Goal: Share content: Share content

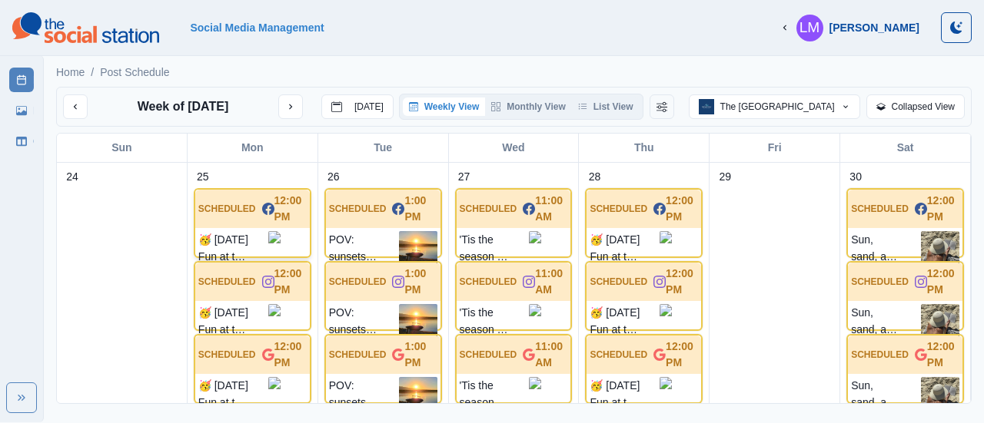
click at [238, 239] on p "🥳 [DATE] Fun at the WET bar! Get on Island Time! 🏝️ Ready to make a splash this…" at bounding box center [233, 248] width 70 height 35
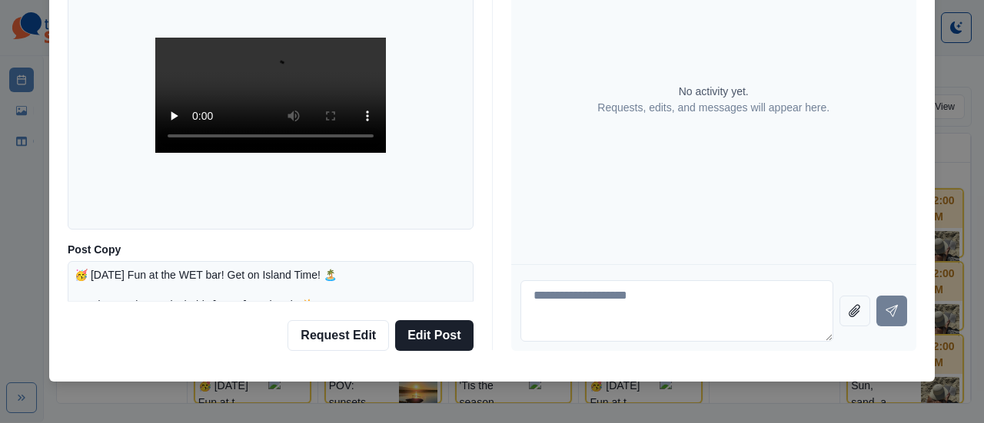
scroll to position [101, 0]
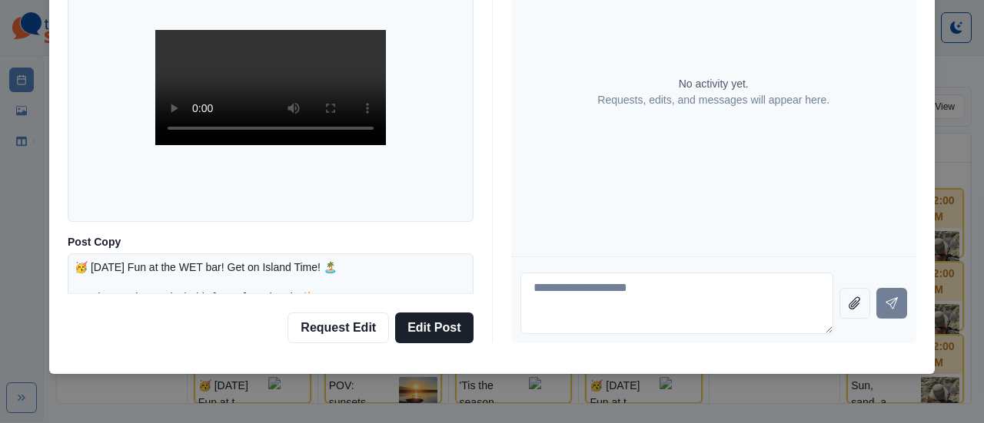
click at [363, 271] on p "🥳 [DATE] Fun at the WET bar! Get on Island Time! 🏝️ Ready to make a splash this…" at bounding box center [271, 350] width 392 height 178
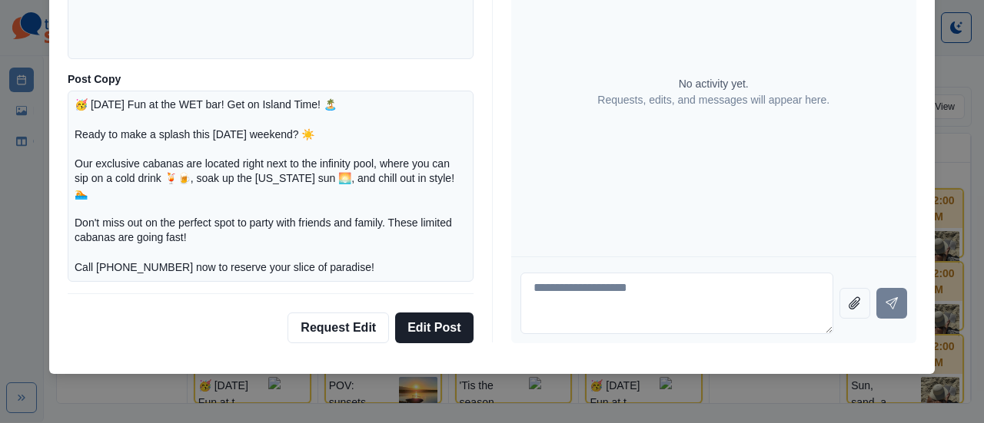
scroll to position [191, 0]
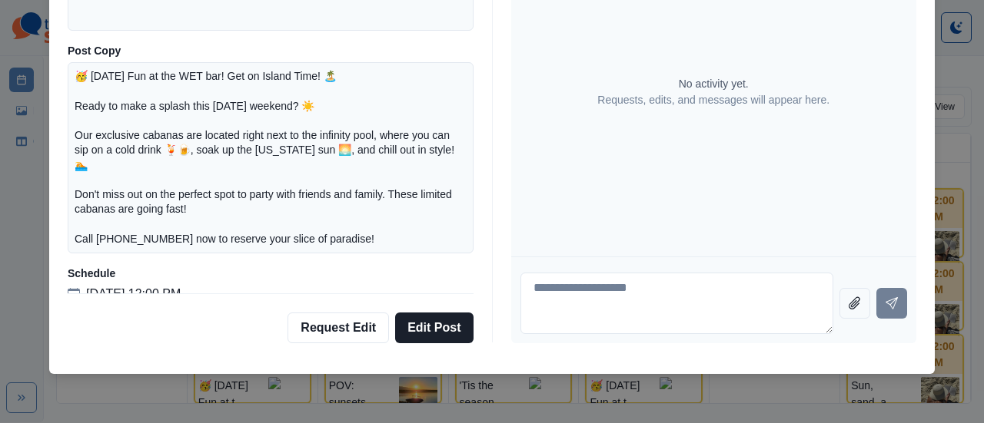
click at [18, 227] on div "Post Details Facebook Scheduled Media Post Copy 🥳 [DATE] Fun at the WET bar! Ge…" at bounding box center [492, 211] width 984 height 423
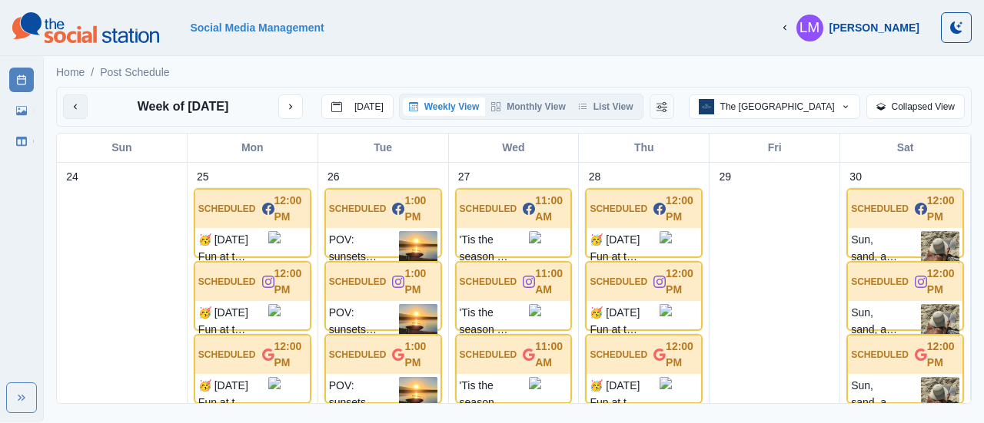
click at [78, 108] on icon "previous month" at bounding box center [75, 106] width 11 height 11
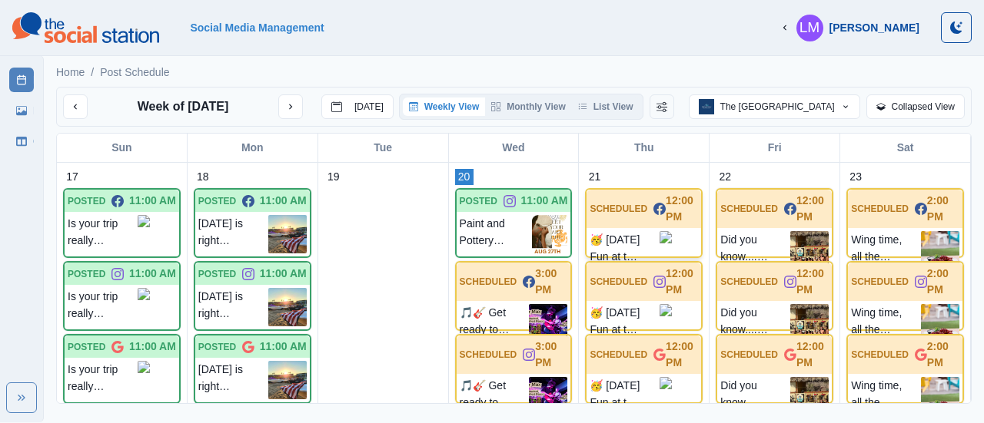
click at [639, 231] on p "🥳 [DATE] Fun at the WET bar! Get on Island Time! 🏝️ Ready to make a splash this…" at bounding box center [624, 248] width 70 height 35
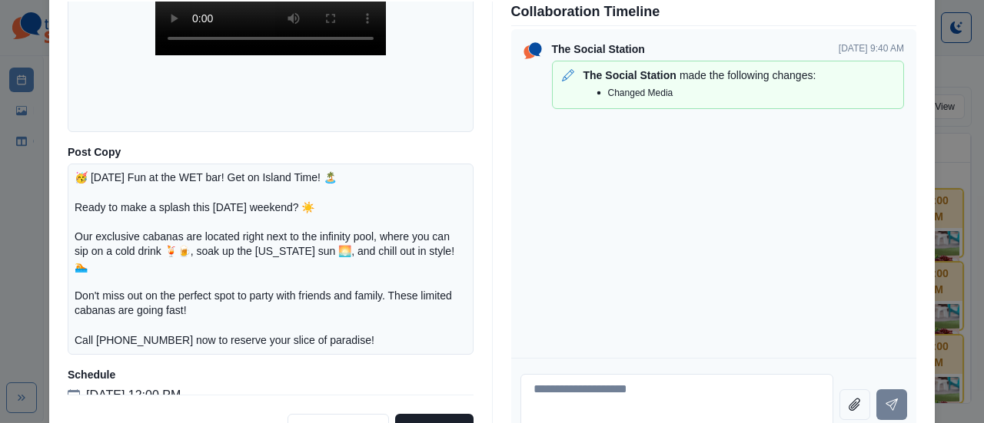
drag, startPoint x: 68, startPoint y: 177, endPoint x: 290, endPoint y: 373, distance: 296.2
click at [290, 373] on div "Facebook Scheduled Media Post Copy 🥳 [DATE] Fun at the WET bar! Get on Island T…" at bounding box center [271, 198] width 406 height 393
copy div "🥳 [DATE] Fun at the WET bar! Get on Island Time! 🏝️ Ready to make a splash this…"
click at [25, 214] on div "Post Details Facebook Scheduled Media Post Copy 🥳 [DATE] Fun at the WET bar! Ge…" at bounding box center [492, 211] width 984 height 423
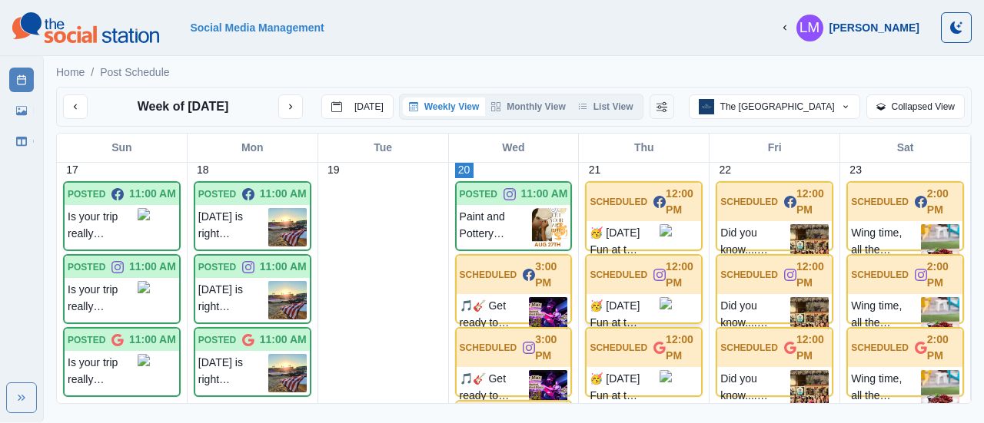
scroll to position [0, 0]
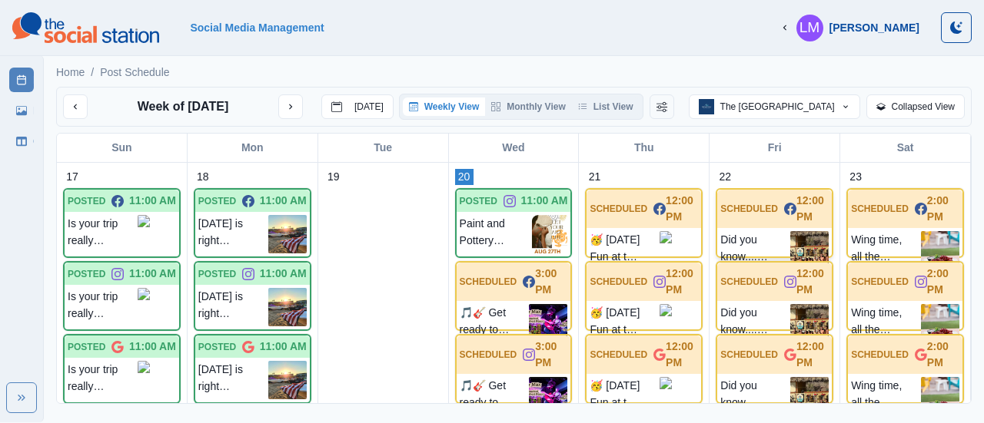
click at [768, 237] on p "Did you know.... When staying with us, you can have a fun time on [GEOGRAPHIC_D…" at bounding box center [755, 250] width 70 height 38
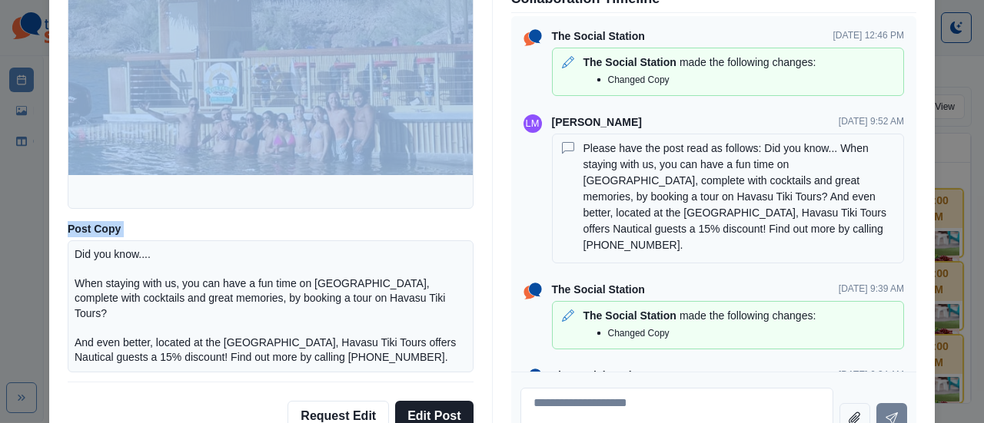
scroll to position [132, 0]
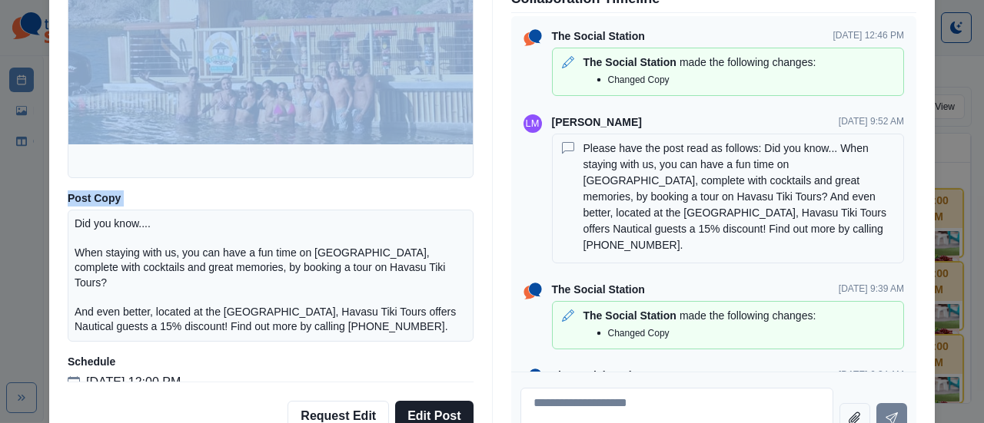
drag, startPoint x: 68, startPoint y: 279, endPoint x: 370, endPoint y: 390, distance: 321.9
click at [370, 390] on div "Facebook Scheduled Media Post Copy Did you know.... When staying with us, you c…" at bounding box center [271, 223] width 406 height 470
copy div "Facebook Scheduled Media Post Copy"
click at [22, 241] on div "Post Details Facebook Scheduled Media Post Copy Did you know.... When staying w…" at bounding box center [492, 211] width 984 height 423
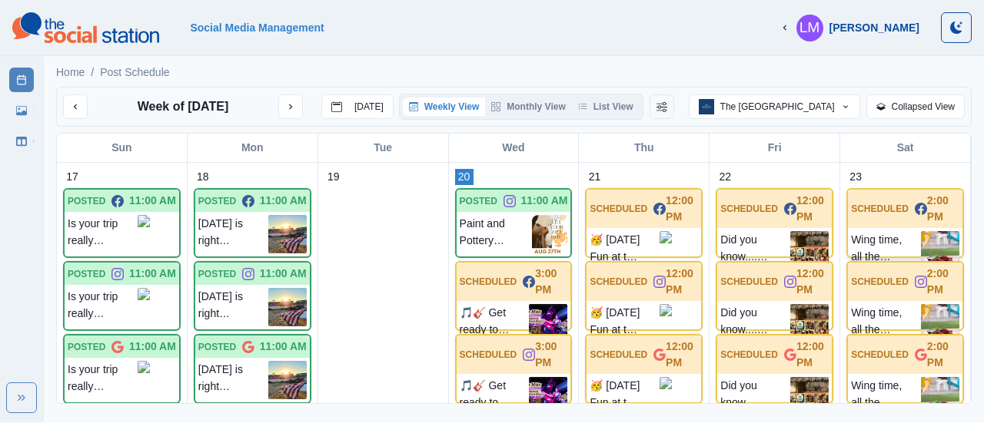
click at [885, 237] on p "Wing time, all the time. #TheNakedTurtle" at bounding box center [886, 250] width 70 height 38
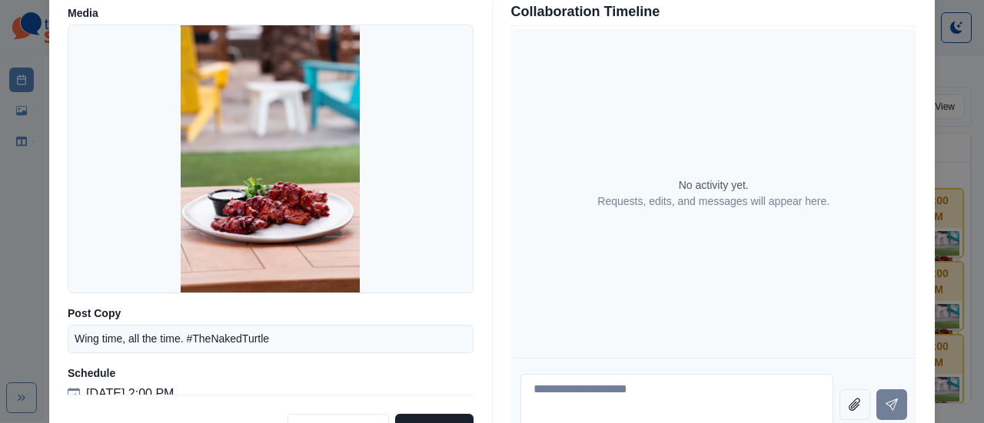
scroll to position [43, 0]
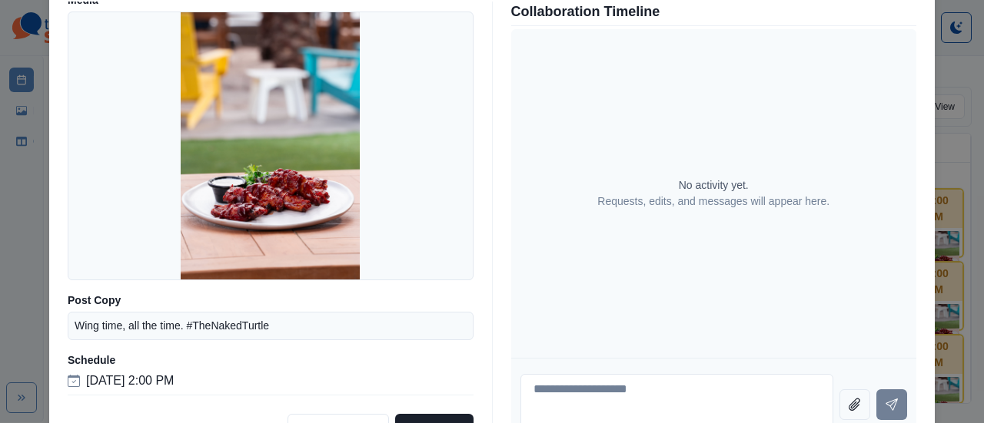
drag, startPoint x: 69, startPoint y: 324, endPoint x: 260, endPoint y: 390, distance: 201.7
click at [260, 390] on div "Facebook Scheduled Media Post Copy Wing time, all the time. #TheNakedTurtle Sch…" at bounding box center [271, 198] width 406 height 393
copy div "Wing time, all the time. #TheNakedTurtle Schedule [DATE] 2:00 PM"
click at [12, 288] on div "Post Details Facebook Scheduled Media Post Copy Wing time, all the time. #TheNa…" at bounding box center [492, 211] width 984 height 423
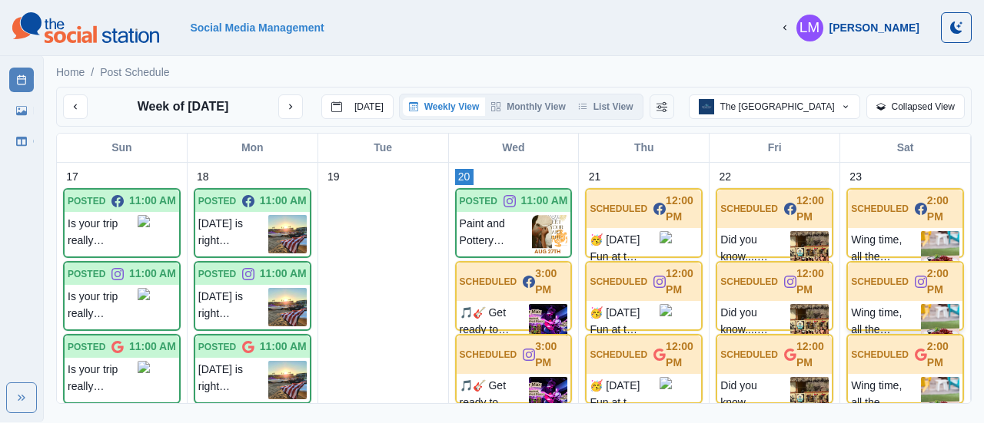
scroll to position [143, 0]
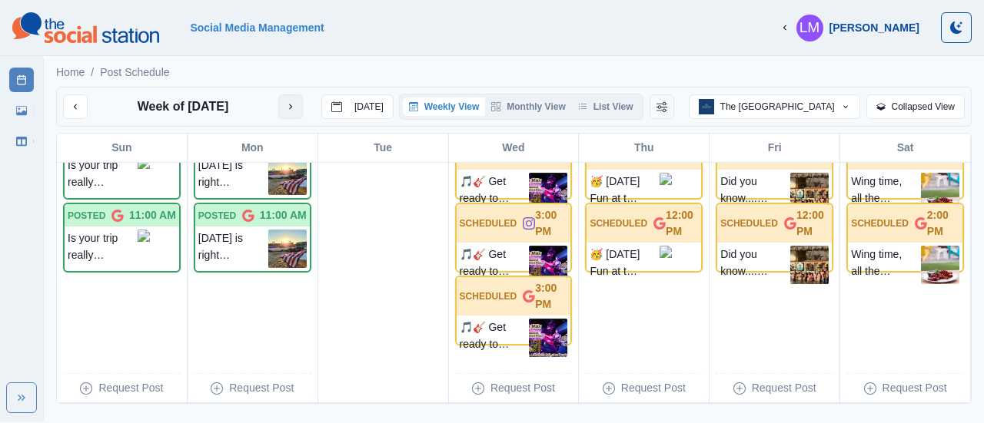
click at [288, 105] on icon "next month" at bounding box center [290, 106] width 11 height 11
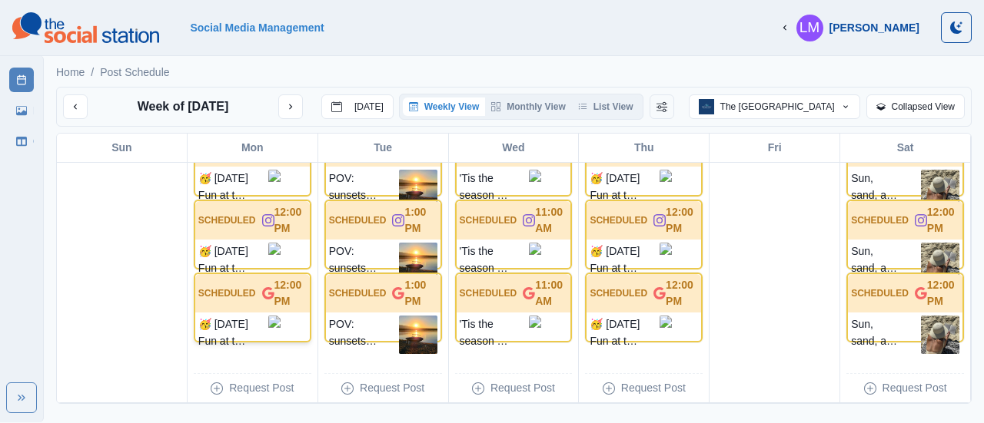
scroll to position [0, 0]
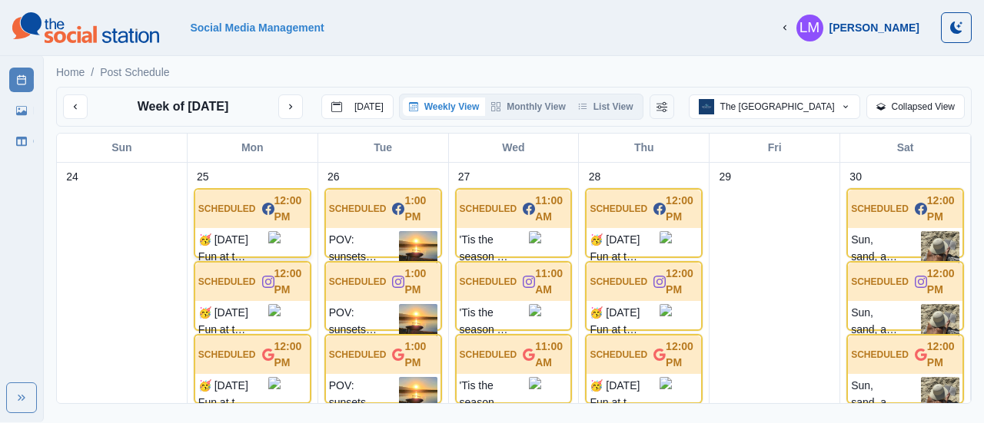
click at [245, 241] on p "🥳 [DATE] Fun at the WET bar! Get on Island Time! 🏝️ Ready to make a splash this…" at bounding box center [233, 248] width 70 height 35
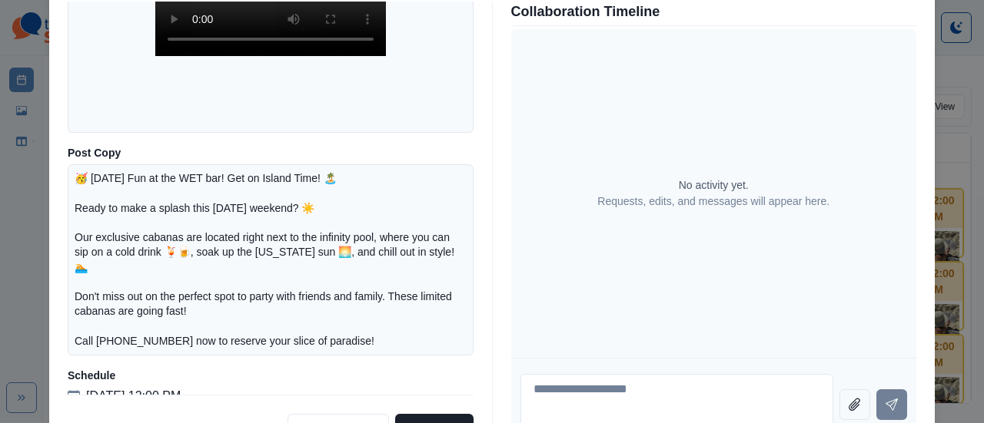
scroll to position [191, 0]
drag, startPoint x: 69, startPoint y: 174, endPoint x: 310, endPoint y: 400, distance: 330.6
click at [304, 399] on div "Facebook Scheduled Media Post Copy 🥳 [DATE] Fun at the WET bar! Get on Island T…" at bounding box center [271, 223] width 406 height 443
copy div "Facebook Scheduled Media Post Copy"
click at [22, 248] on div "Post Details Facebook Scheduled Media Post Copy 🥳 [DATE] Fun at the WET bar! Ge…" at bounding box center [492, 211] width 984 height 423
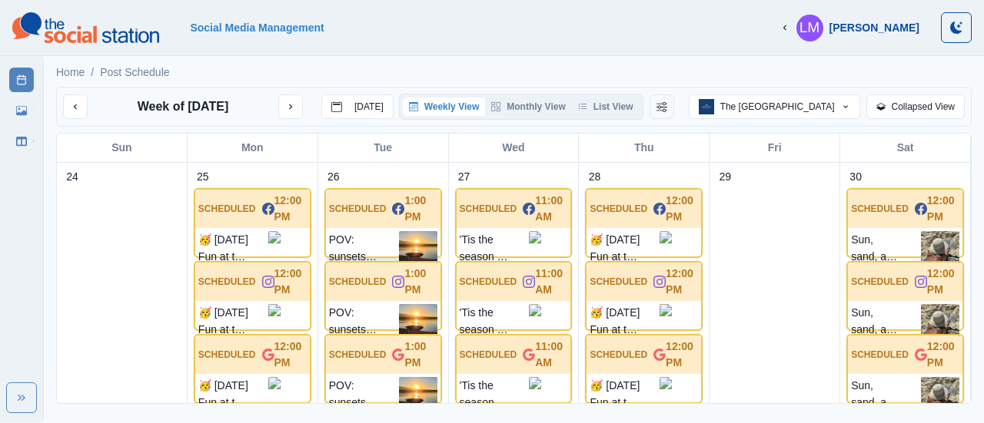
click at [374, 233] on p "POV: sunsets and serenity on the horizon. ✨ Secure your stay at our beachfront …" at bounding box center [364, 250] width 70 height 38
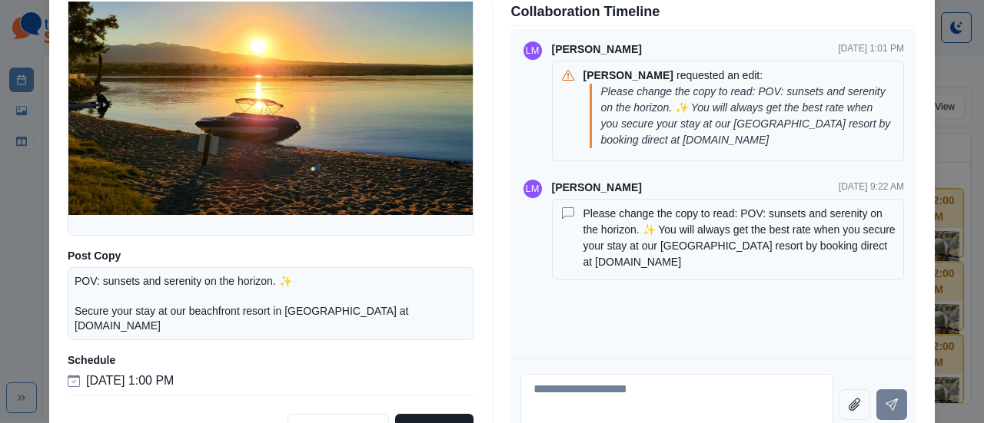
scroll to position [88, 0]
drag, startPoint x: 729, startPoint y: 228, endPoint x: 839, endPoint y: 284, distance: 124.1
click at [839, 271] on p "Please change the copy to read: POV: sunsets and serenity on the horizon. ✨ You…" at bounding box center [740, 238] width 314 height 65
copy p "POV: sunsets and serenity on the horizon. ✨ You will always get the best rate w…"
drag, startPoint x: 61, startPoint y: 360, endPoint x: 246, endPoint y: 381, distance: 185.7
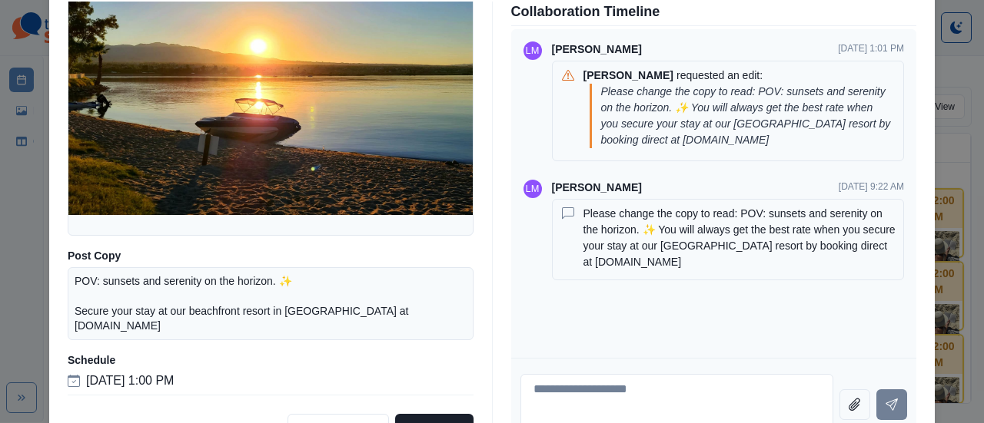
click at [246, 381] on div "Facebook Scheduled Media Post Copy POV: sunsets and serenity on the horizon. ✨ …" at bounding box center [271, 198] width 406 height 393
copy div "Schedule [DATE] 1:00 PM"
click at [17, 242] on div "Post Details Facebook Scheduled Media Post Copy POV: sunsets and serenity on th…" at bounding box center [492, 211] width 984 height 423
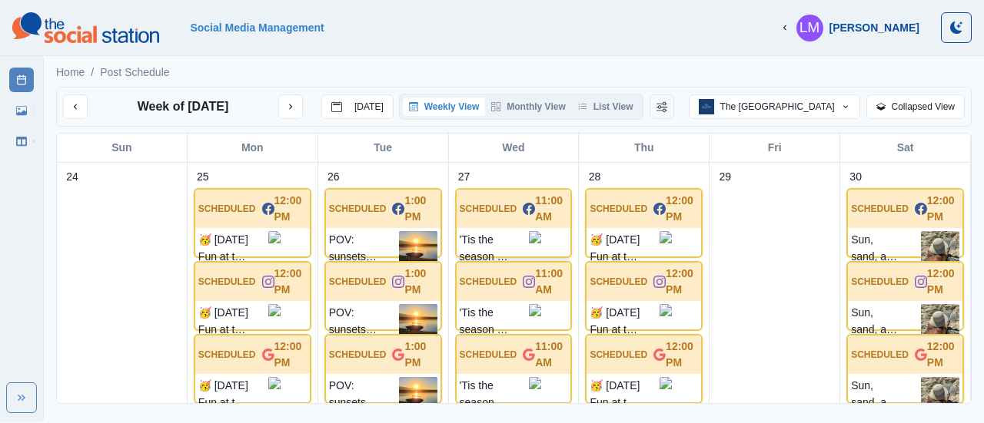
click at [506, 233] on p "'Tis the season for off-roading... With Desert Experience, you can take your [G…" at bounding box center [495, 248] width 70 height 35
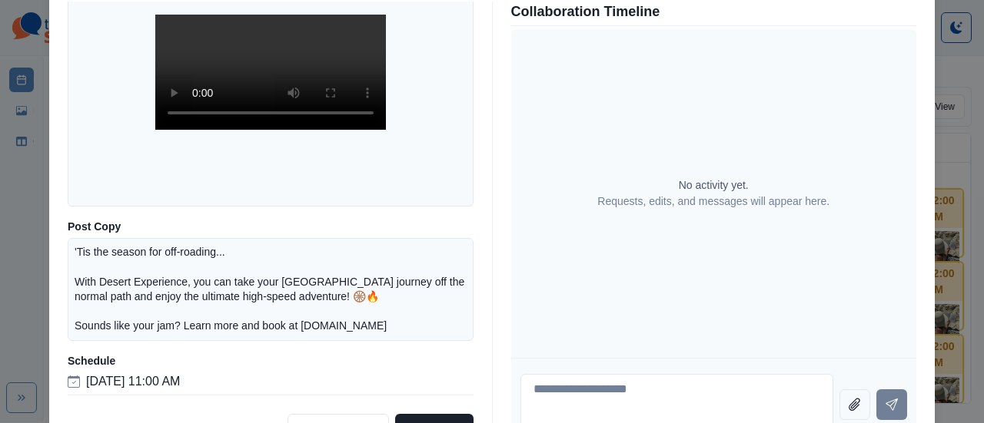
scroll to position [77, 0]
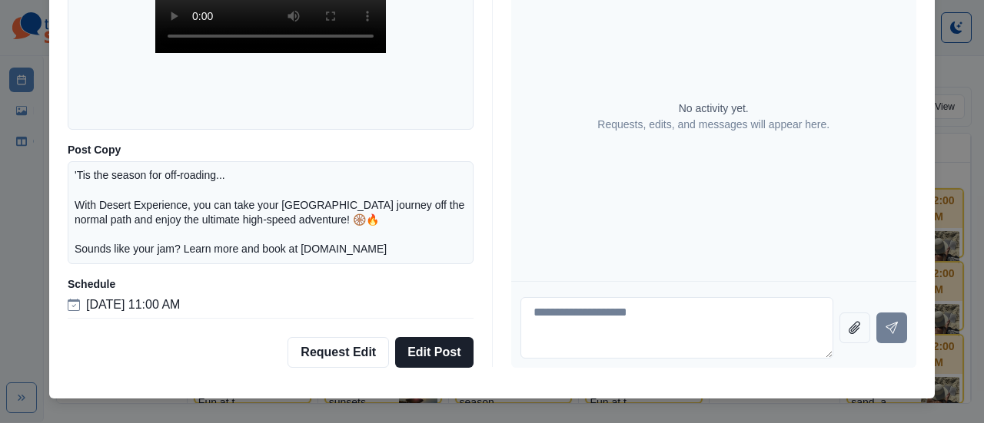
drag, startPoint x: 68, startPoint y: 170, endPoint x: 257, endPoint y: 296, distance: 226.6
click at [257, 296] on div "Facebook Scheduled Media Post Copy 'Tis the season for off-roading... With Dese…" at bounding box center [271, 121] width 406 height 393
copy div "'Tis the season for off-roading... With Desert Experience, you can take your [G…"
click at [18, 247] on div "Post Details Facebook Scheduled Media Post Copy 'Tis the season for off-roading…" at bounding box center [492, 211] width 984 height 423
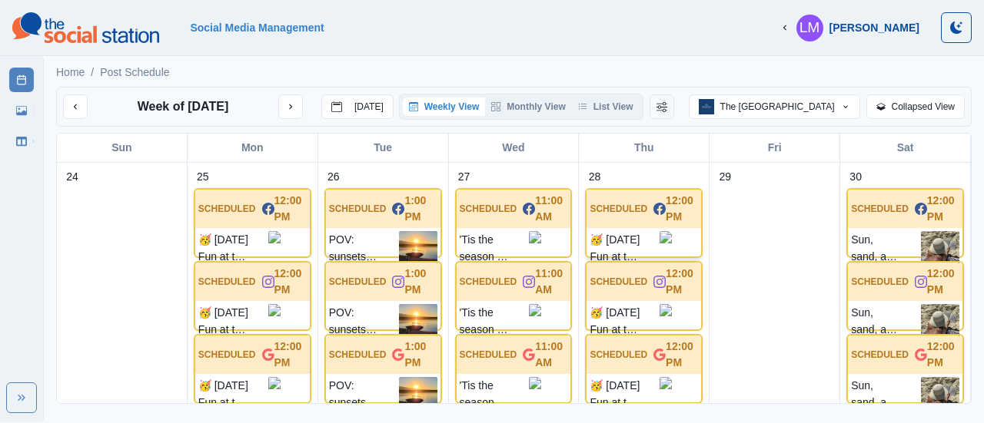
click at [636, 237] on p "🥳 [DATE] Fun at the WET bar! Get on Island Time! 🏝️ Ready to make a splash this…" at bounding box center [624, 248] width 70 height 35
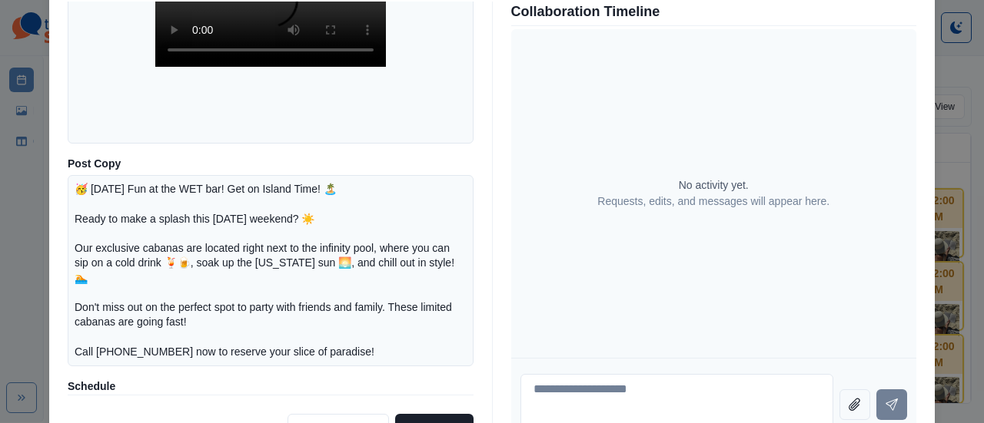
scroll to position [191, 0]
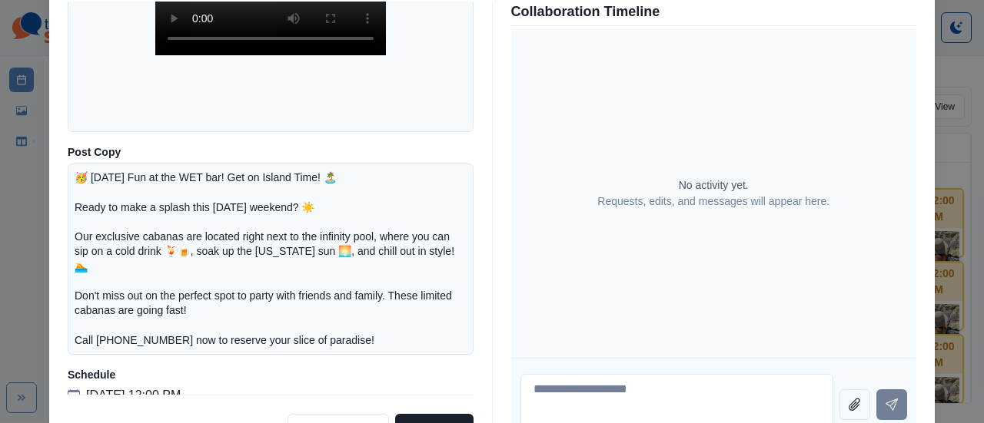
drag, startPoint x: 71, startPoint y: 177, endPoint x: 277, endPoint y: 394, distance: 300.1
click at [277, 393] on div "Facebook Scheduled Media Post Copy 🥳 [DATE] Fun at the WET bar! Get on Island T…" at bounding box center [271, 198] width 406 height 393
copy div "🥳 [DATE] Fun at the WET bar! Get on Island Time! 🏝️ Ready to make a splash this…"
click at [31, 276] on div "Post Details Facebook Scheduled Media Post Copy 🥳 [DATE] Fun at the WET bar! Ge…" at bounding box center [492, 211] width 984 height 423
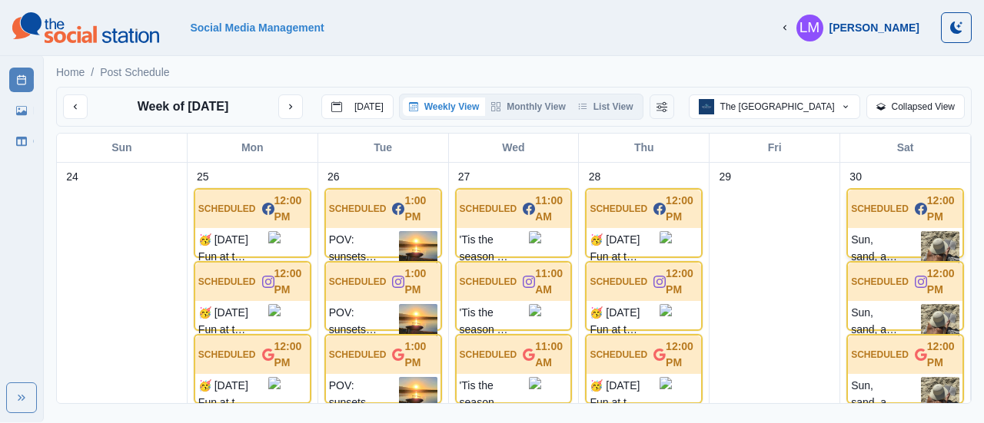
click at [870, 247] on p "Sun, sand, and ready to tan... It's everything that #NationalBeachDay should be…" at bounding box center [886, 250] width 70 height 38
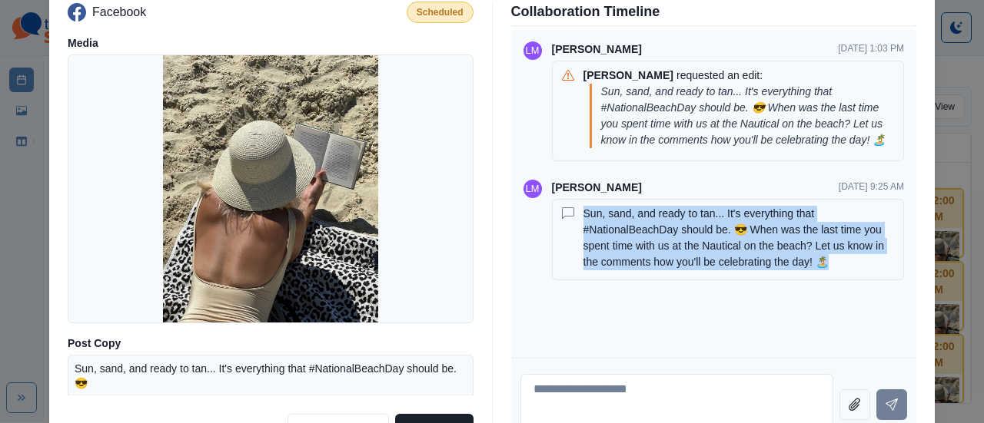
drag, startPoint x: 576, startPoint y: 228, endPoint x: 854, endPoint y: 294, distance: 285.2
click at [854, 280] on div "Sun, sand, and ready to tan... It's everything that #NationalBeachDay should be…" at bounding box center [728, 239] width 352 height 81
copy p "Sun, sand, and ready to tan... It's everything that #NationalBeachDay should be…"
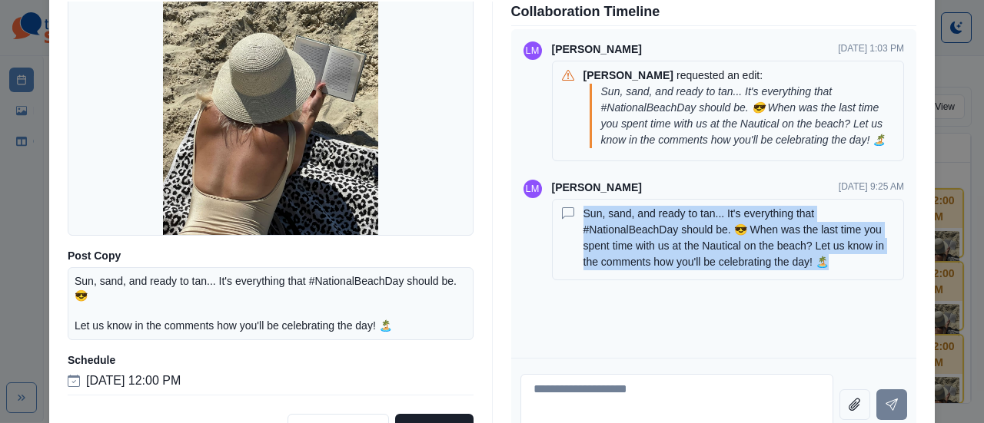
scroll to position [88, 0]
drag, startPoint x: 61, startPoint y: 359, endPoint x: 259, endPoint y: 382, distance: 198.8
click at [259, 382] on div "Facebook Scheduled Media Post Copy Sun, sand, and ready to tan... It's everythi…" at bounding box center [271, 198] width 406 height 393
copy div "Schedule [DATE] 12:00 PM"
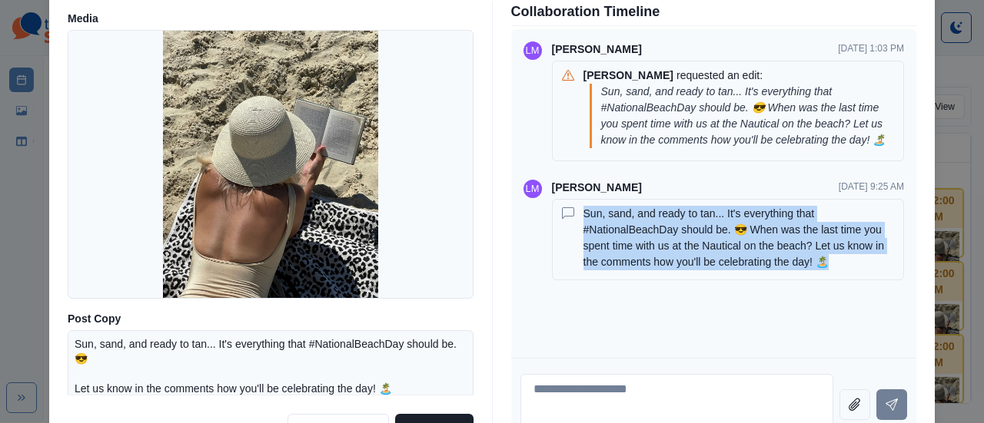
scroll to position [0, 0]
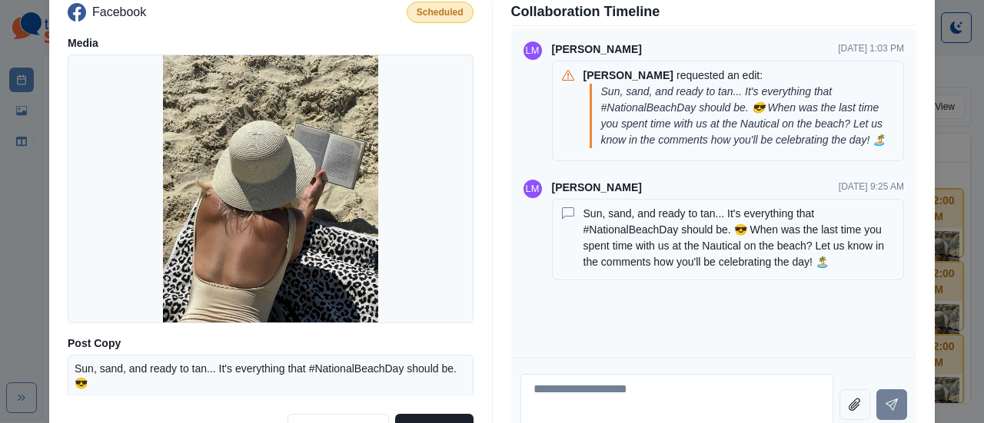
click at [23, 284] on div "Post Details Facebook Scheduled Media Post Copy Sun, sand, and ready to tan... …" at bounding box center [492, 211] width 984 height 423
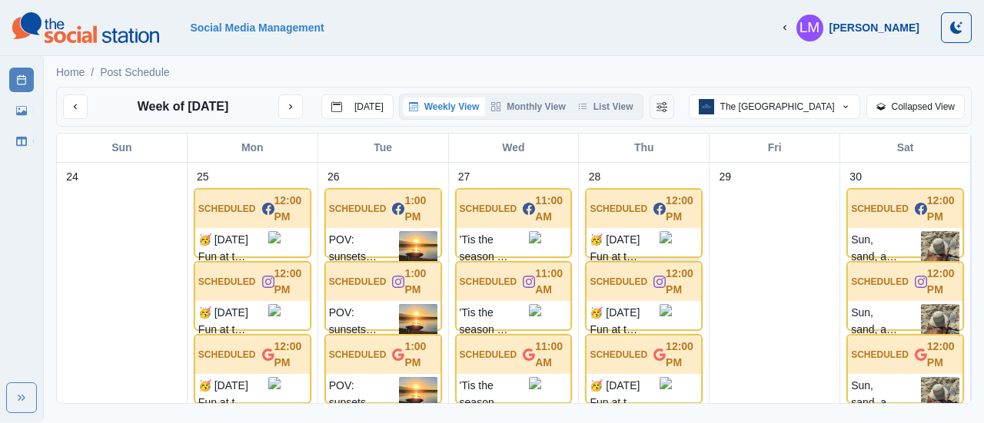
click at [627, 237] on p "🥳 [DATE] Fun at the WET bar! Get on Island Time! 🏝️ Ready to make a splash this…" at bounding box center [624, 248] width 70 height 35
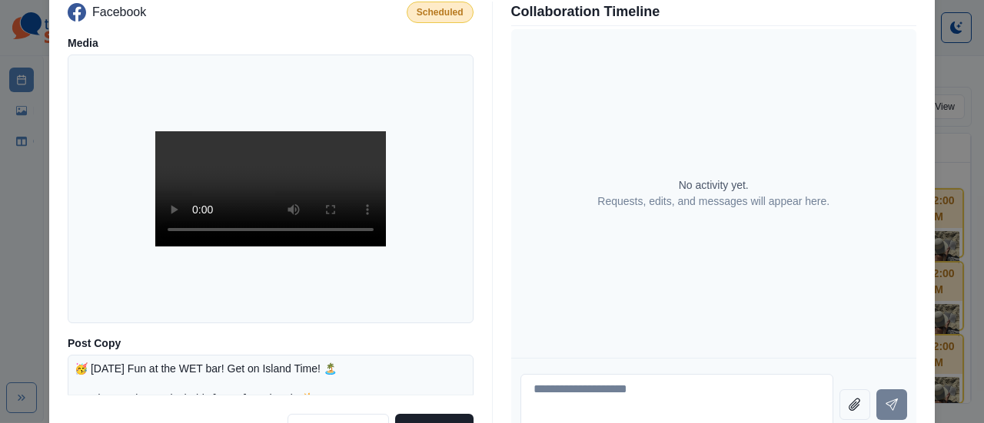
click at [253, 170] on video at bounding box center [270, 188] width 231 height 115
click at [12, 204] on div "Post Details Facebook Scheduled Media Post Copy 🥳 [DATE] Fun at the WET bar! Ge…" at bounding box center [492, 211] width 984 height 423
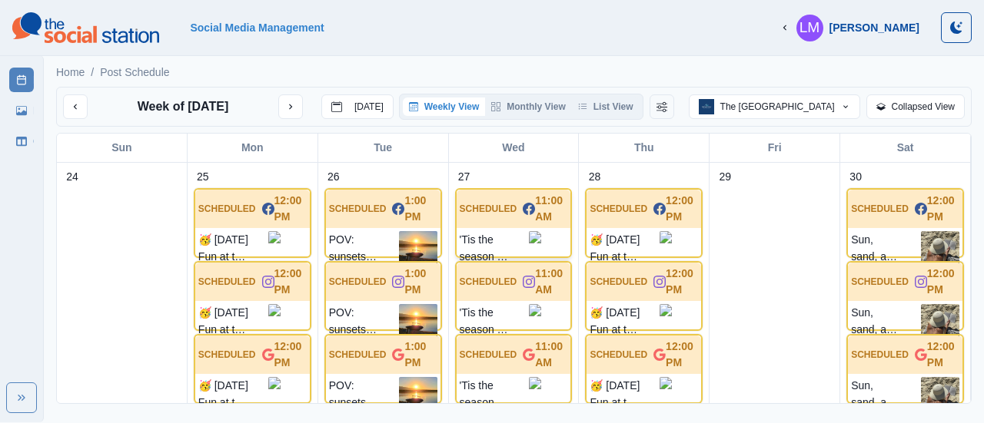
click at [506, 244] on p "'Tis the season for off-roading... With Desert Experience, you can take your [G…" at bounding box center [495, 248] width 70 height 35
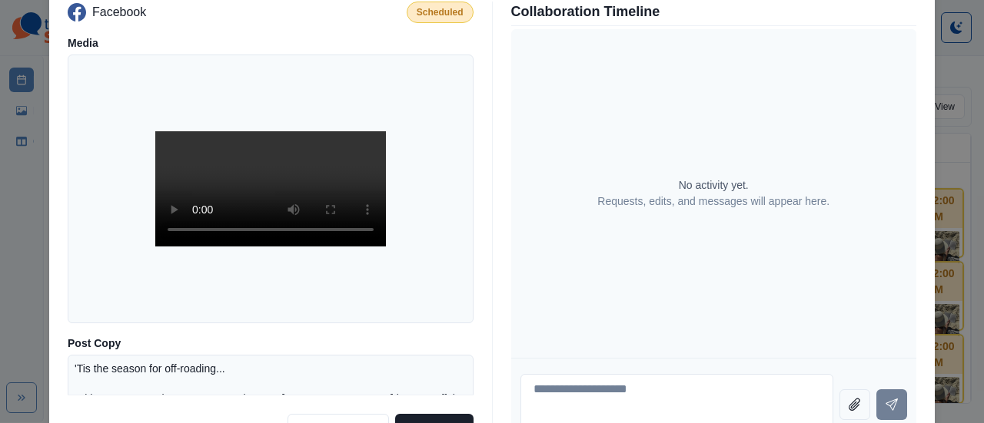
click at [32, 265] on div "Post Details Facebook Scheduled Media Post Copy 'Tis the season for off-roading…" at bounding box center [492, 211] width 984 height 423
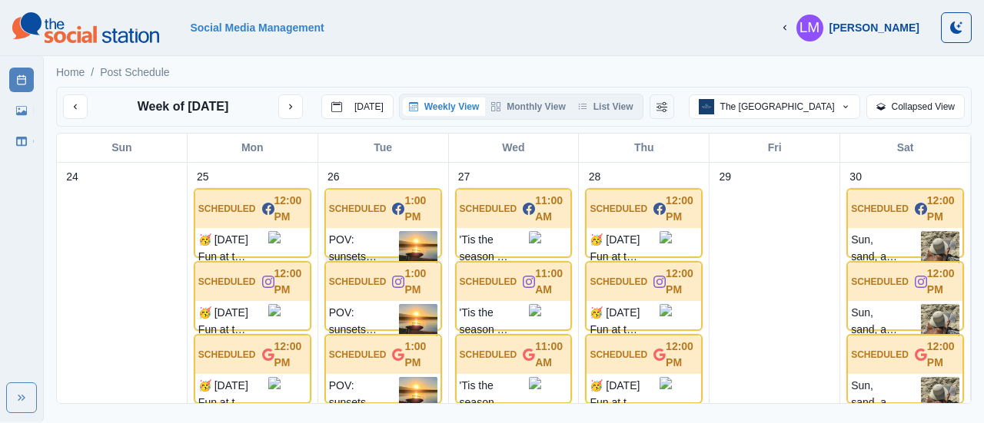
click at [377, 241] on p "POV: sunsets and serenity on the horizon. ✨ Secure your stay at our beachfront …" at bounding box center [364, 250] width 70 height 38
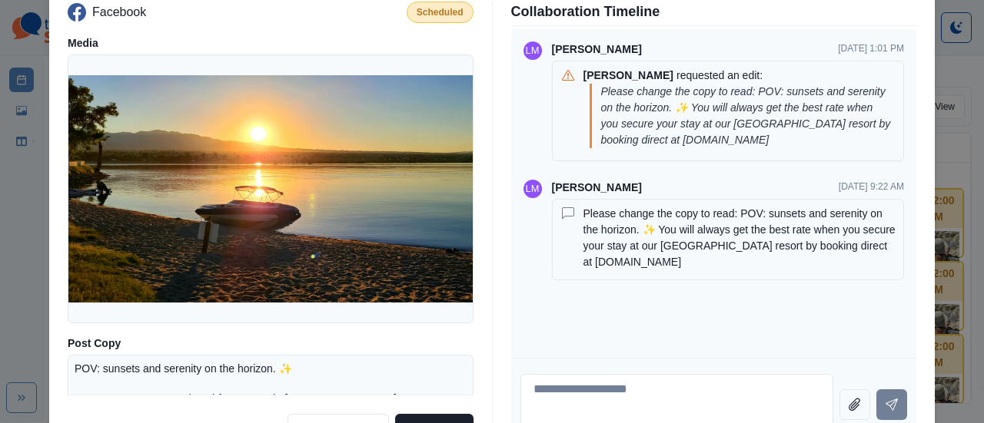
click at [18, 267] on div "Post Details Facebook Scheduled Media Post Copy POV: sunsets and serenity on th…" at bounding box center [492, 211] width 984 height 423
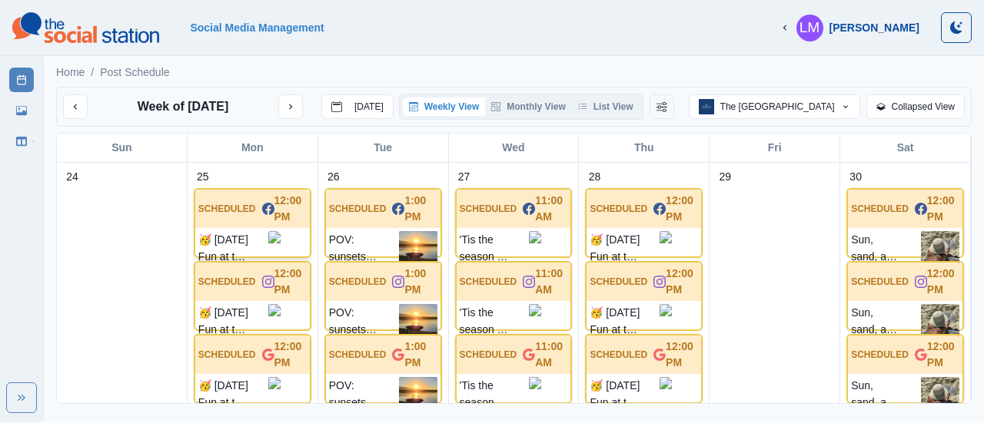
click at [248, 244] on p "🥳 [DATE] Fun at the WET bar! Get on Island Time! 🏝️ Ready to make a splash this…" at bounding box center [233, 248] width 70 height 35
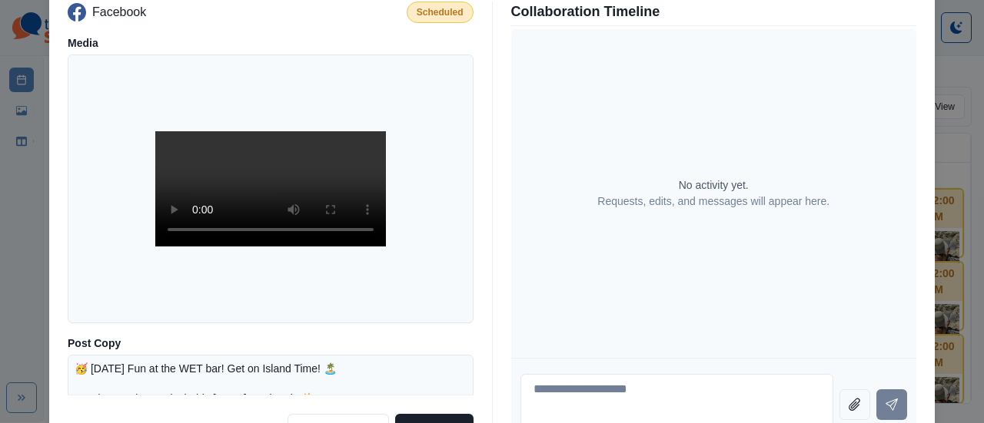
click at [52, 181] on div "Facebook Scheduled Media Post Copy 🥳 [DATE] Fun at the WET bar! Get on Island T…" at bounding box center [491, 223] width 885 height 456
click at [18, 255] on div "Post Details Facebook Scheduled Media Post Copy 🥳 [DATE] Fun at the WET bar! Ge…" at bounding box center [492, 211] width 984 height 423
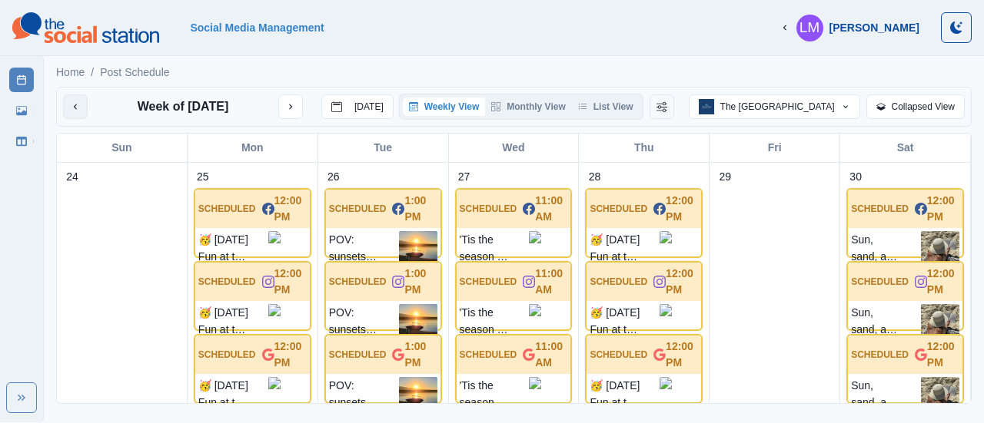
click at [73, 104] on icon "previous month" at bounding box center [75, 106] width 11 height 11
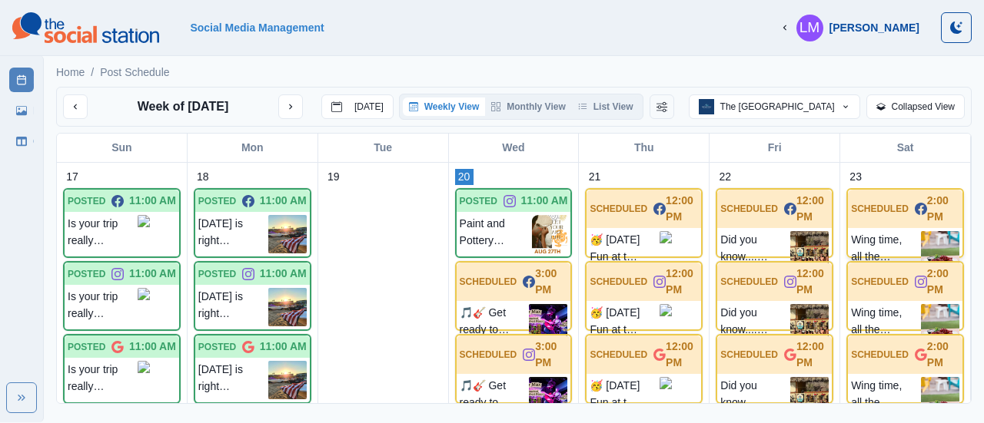
click at [893, 237] on p "Wing time, all the time. #TheNakedTurtle" at bounding box center [886, 250] width 70 height 38
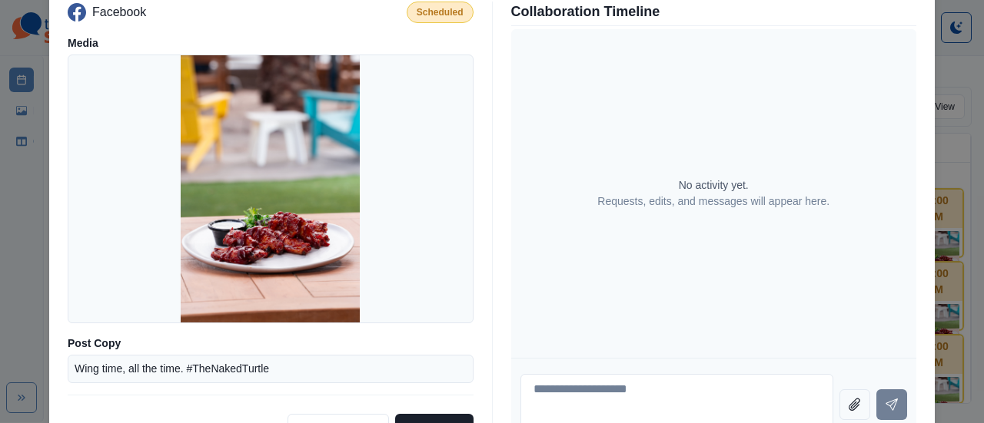
click at [18, 213] on div "Post Details Facebook Scheduled Media Post Copy Wing time, all the time. #TheNa…" at bounding box center [492, 211] width 984 height 423
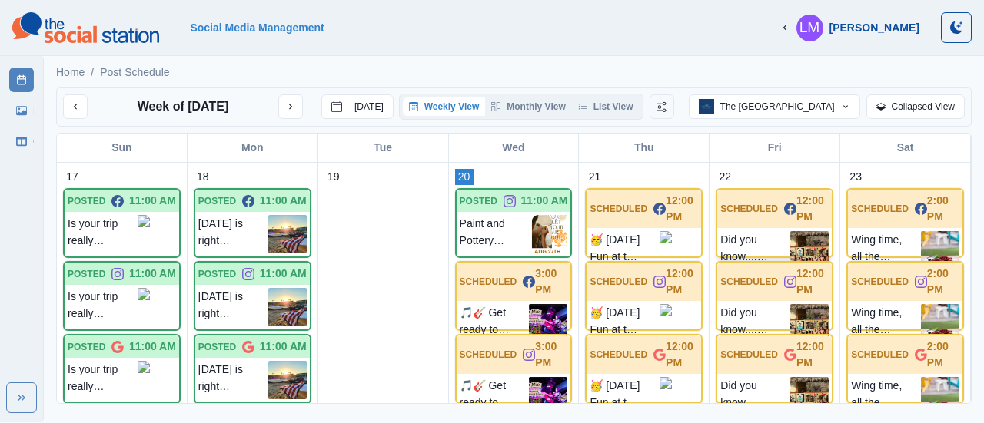
click at [796, 237] on img at bounding box center [809, 250] width 38 height 38
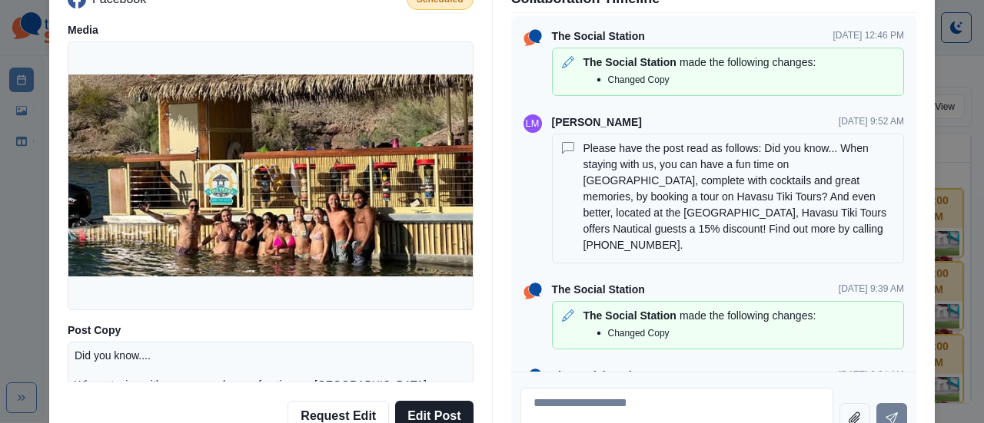
click at [29, 214] on div "Post Details Facebook Scheduled Media Post Copy Did you know.... When staying w…" at bounding box center [492, 211] width 984 height 423
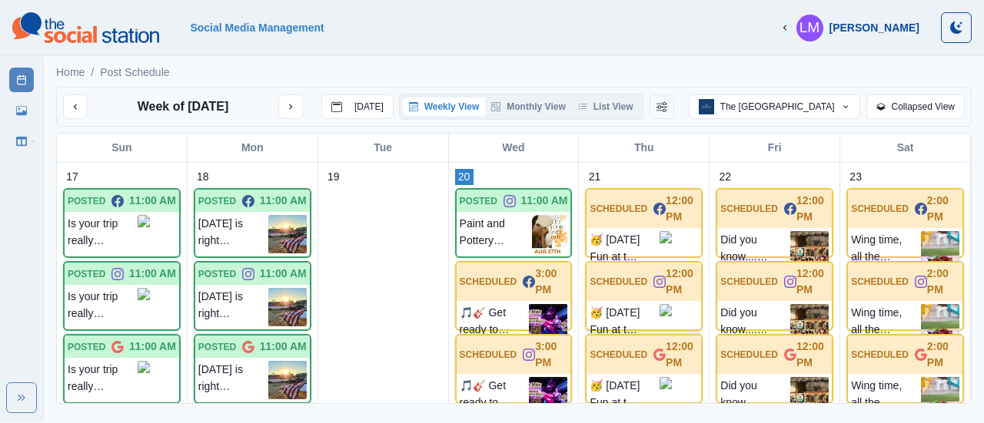
click at [624, 290] on div "SCHEDULED 12:00 PM" at bounding box center [643, 282] width 115 height 38
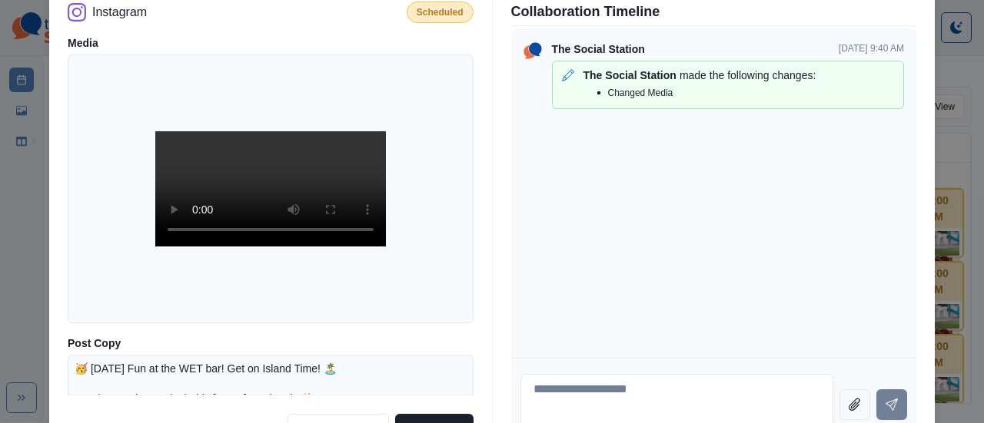
click at [17, 262] on div "Post Details Instagram Scheduled Media Post Copy 🥳 [DATE] Fun at the WET bar! G…" at bounding box center [492, 211] width 984 height 423
